Goal: Information Seeking & Learning: Learn about a topic

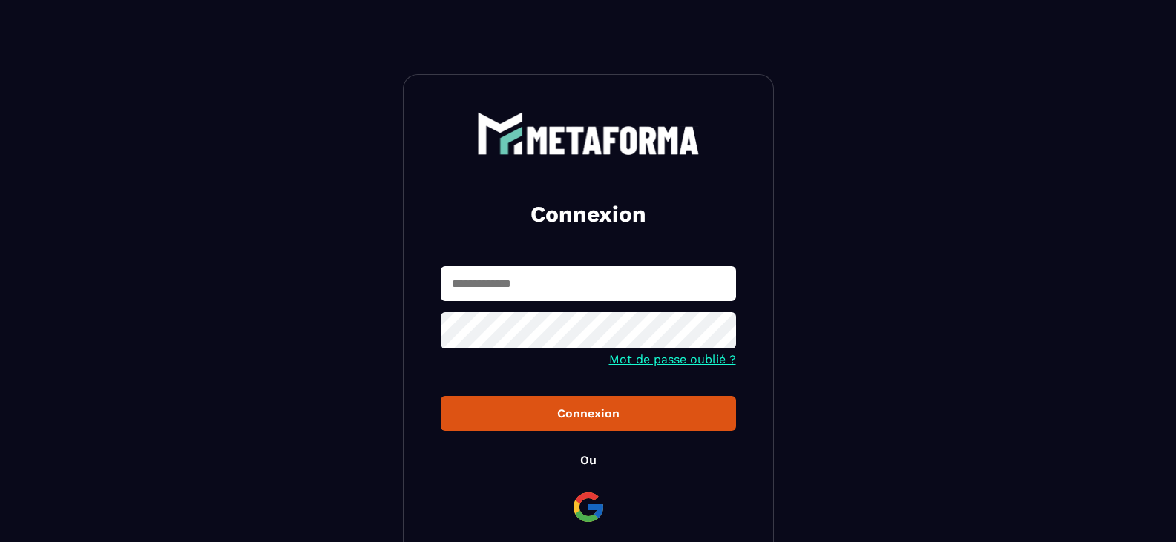
click at [536, 278] on input "text" at bounding box center [588, 283] width 295 height 35
type input "**********"
click at [441, 396] on button "Connexion" at bounding box center [588, 413] width 295 height 35
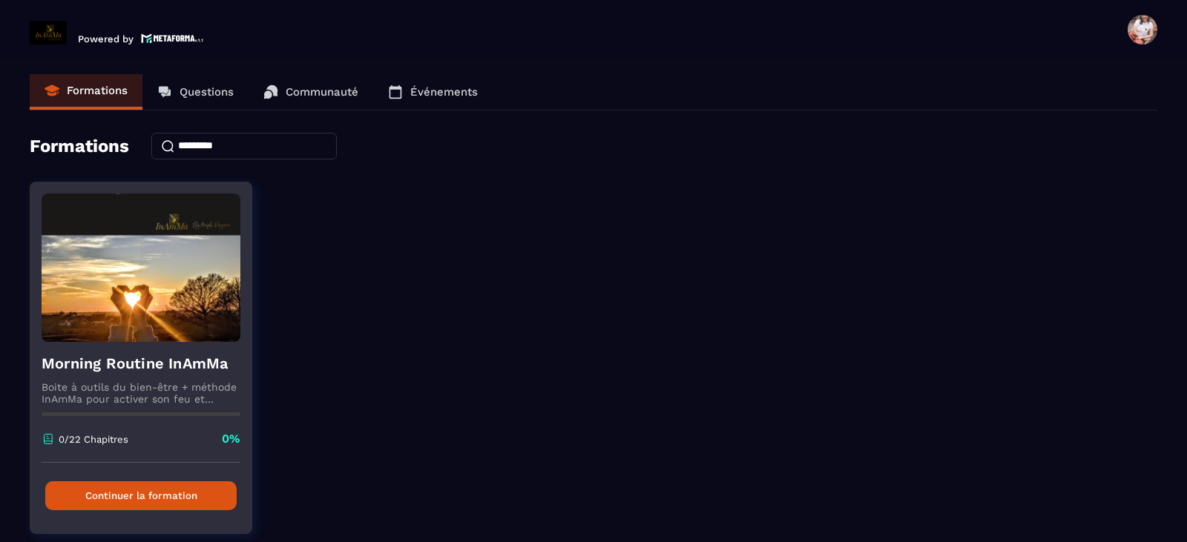
click at [126, 486] on button "Continuer la formation" at bounding box center [140, 495] width 191 height 29
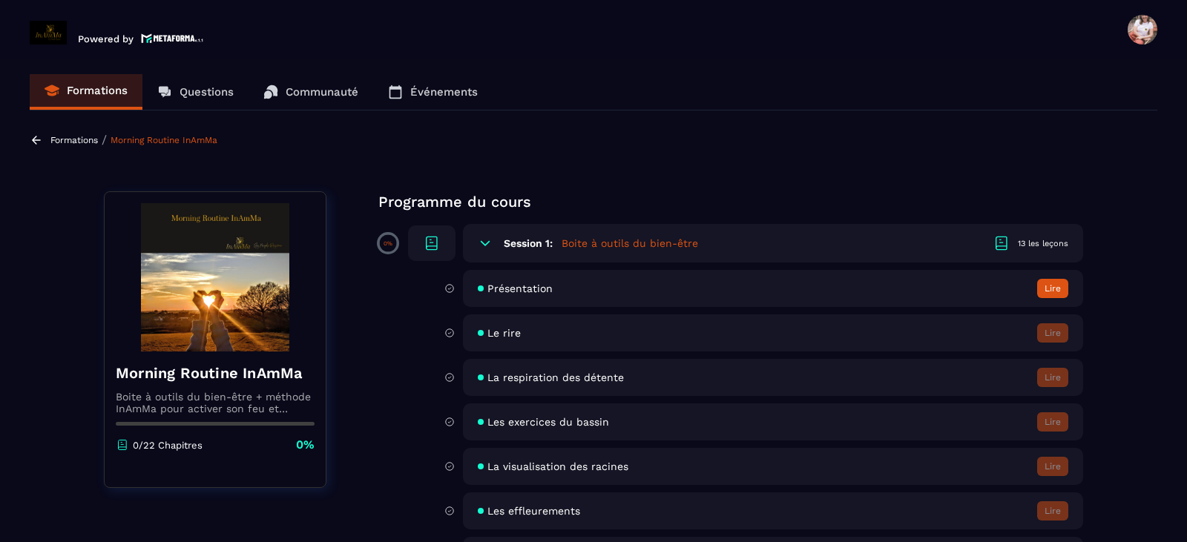
click at [613, 134] on div "Formations / Morning Routine InAmMa" at bounding box center [594, 140] width 1128 height 14
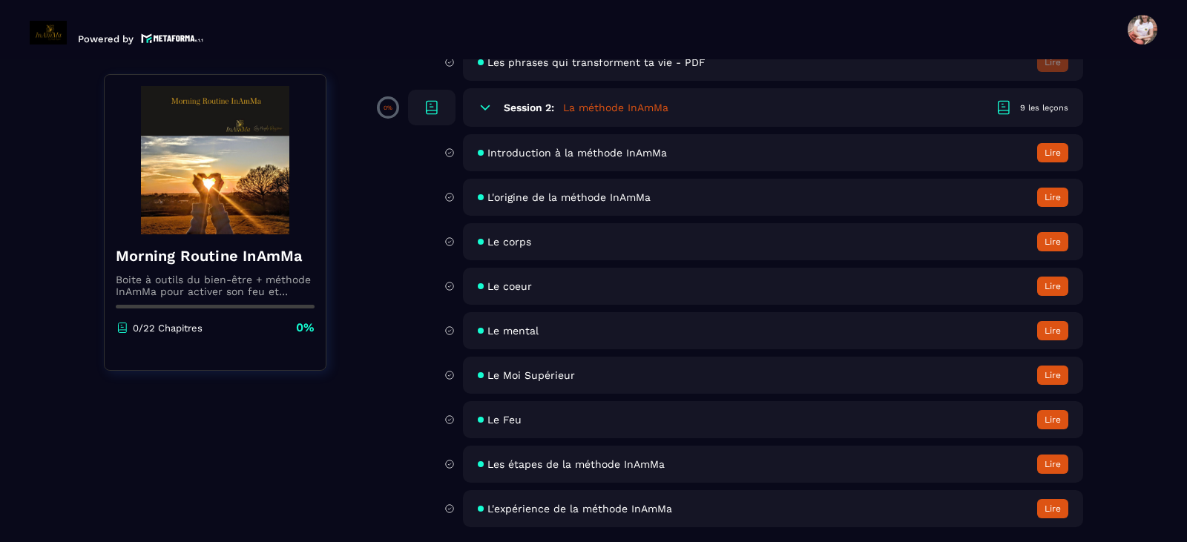
scroll to position [762, 0]
click at [1142, 181] on section "Formations Questions Communauté Événements Formations / Morning Routine InAmMa …" at bounding box center [593, 303] width 1187 height 489
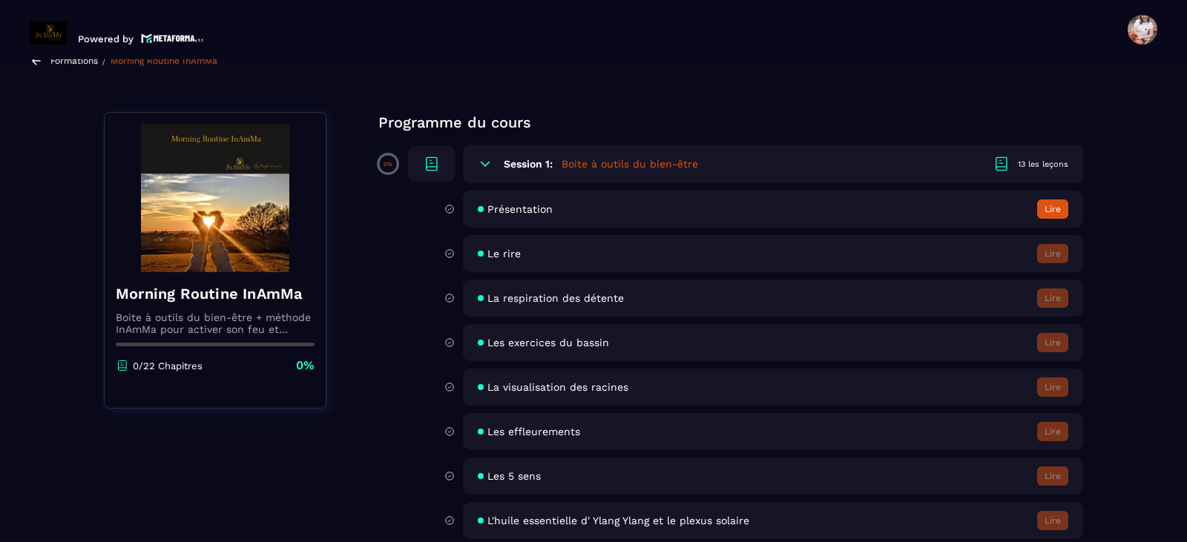
scroll to position [50, 0]
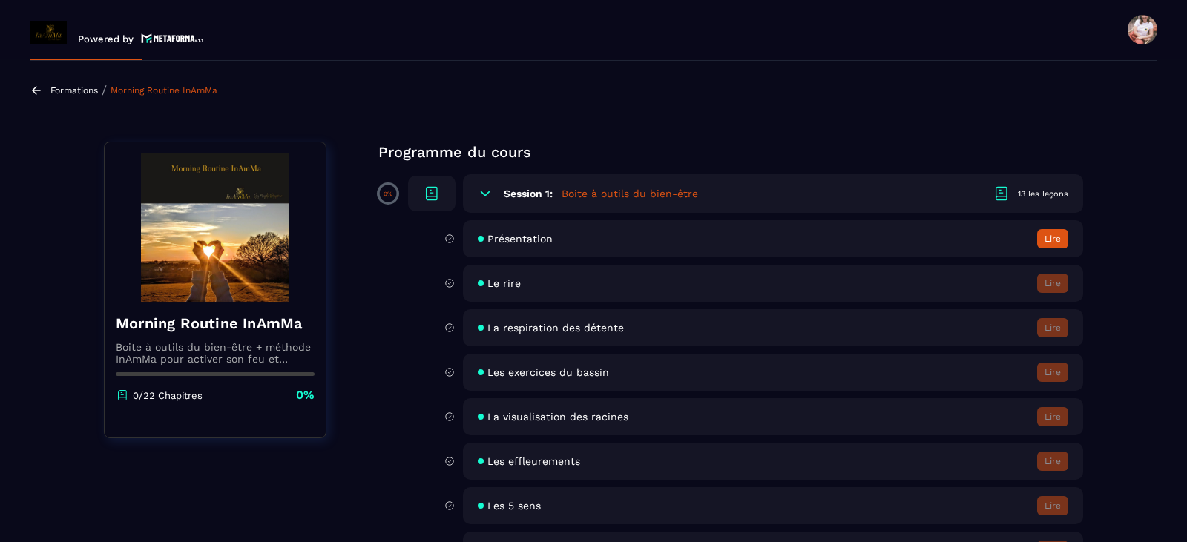
click at [1041, 233] on button "Lire" at bounding box center [1052, 238] width 31 height 19
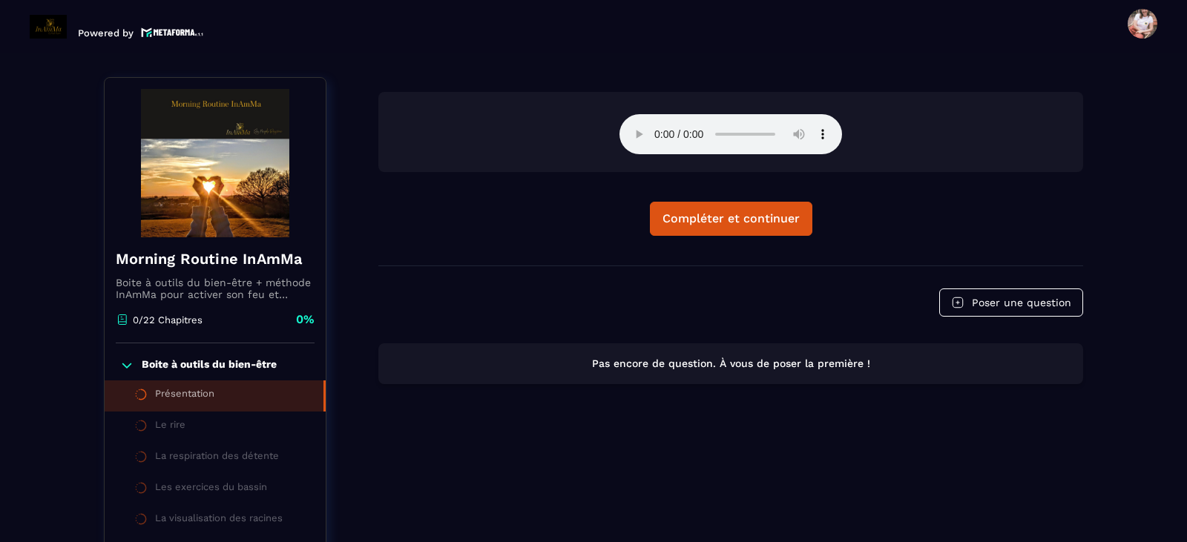
scroll to position [154, 0]
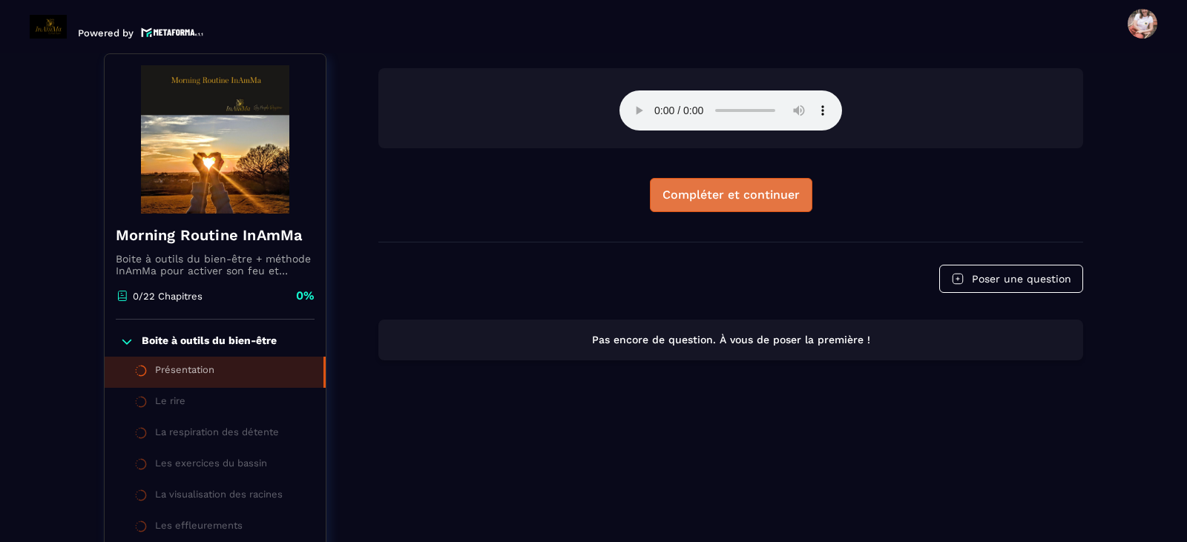
click at [726, 201] on div "Compléter et continuer" at bounding box center [730, 195] width 137 height 15
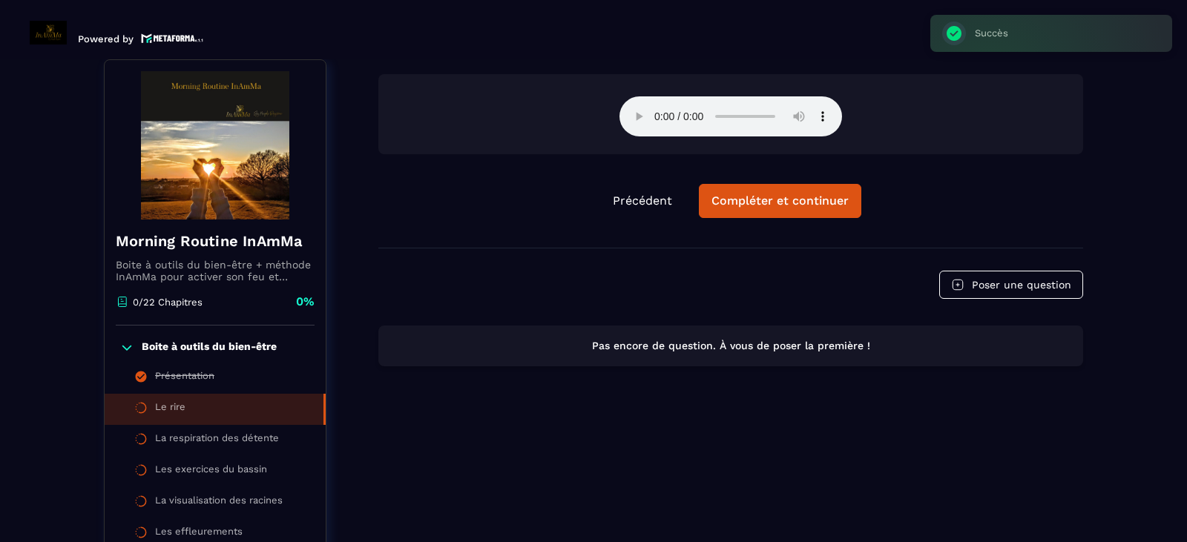
scroll to position [6, 0]
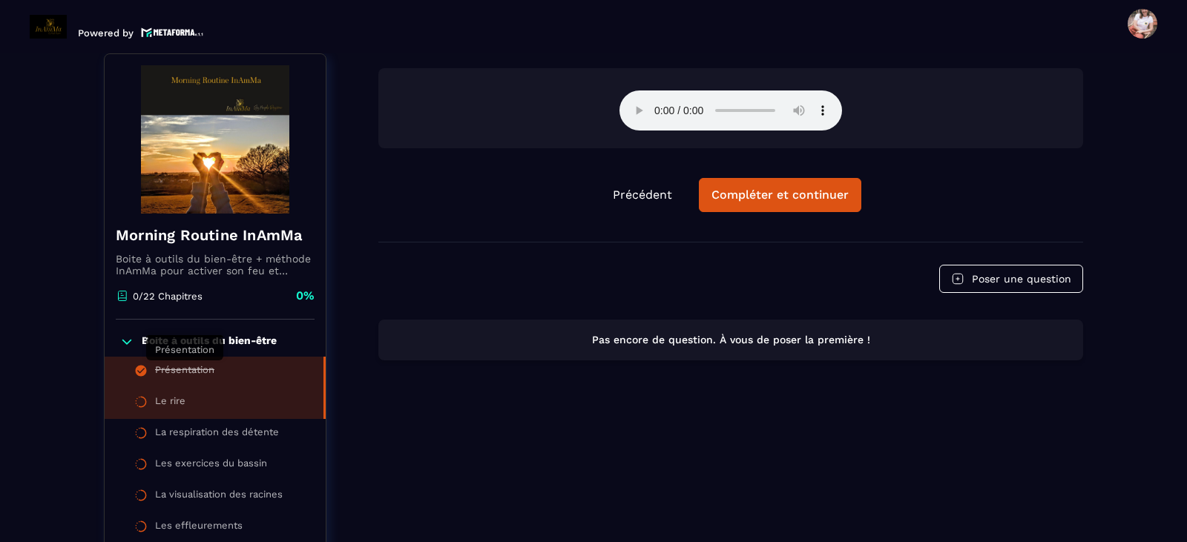
click at [199, 366] on div "Présentation" at bounding box center [184, 372] width 59 height 16
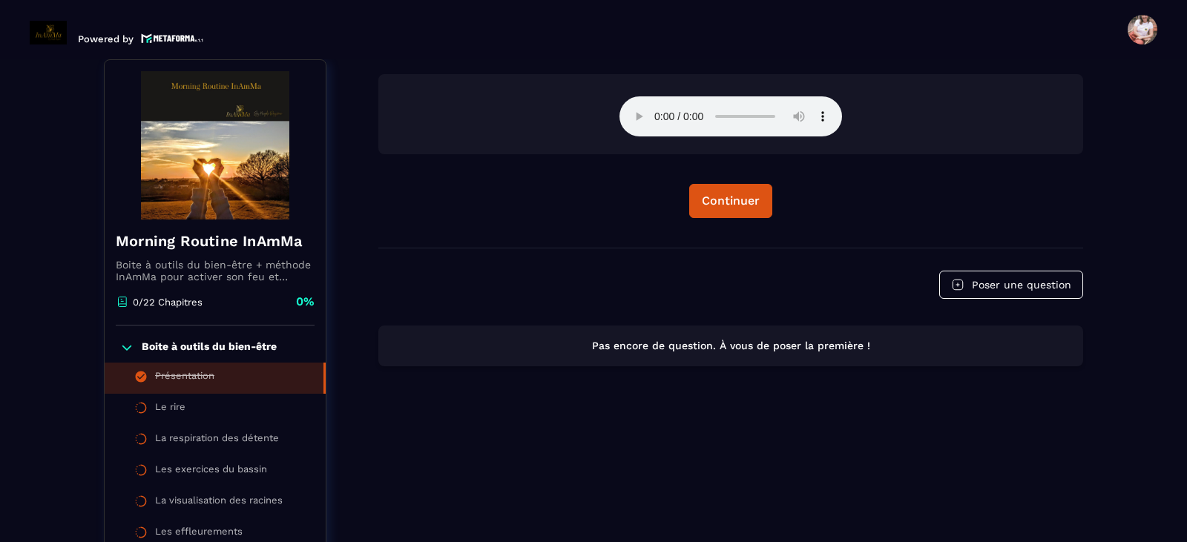
scroll to position [6, 0]
